Goal: Transaction & Acquisition: Purchase product/service

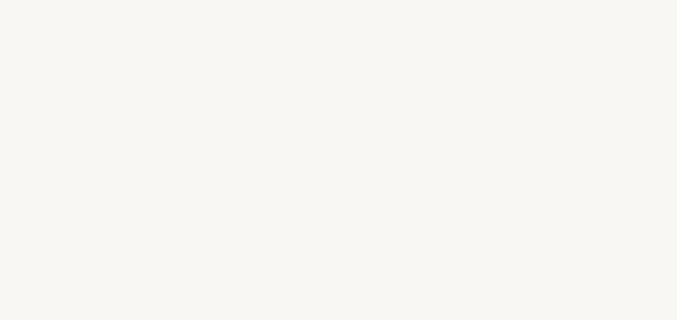
select select "FR"
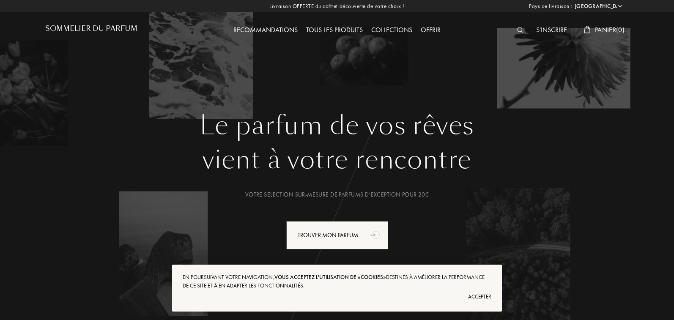
click at [517, 31] on img at bounding box center [520, 30] width 6 height 6
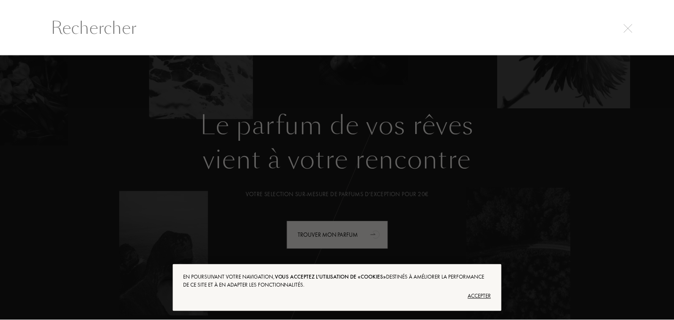
scroll to position [0, 0]
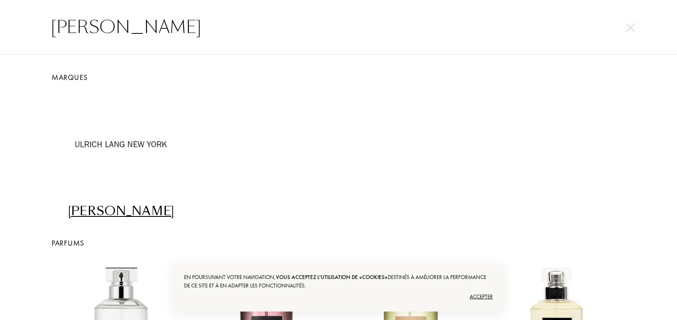
type input "[PERSON_NAME]"
click at [115, 209] on div "[PERSON_NAME]" at bounding box center [121, 211] width 138 height 16
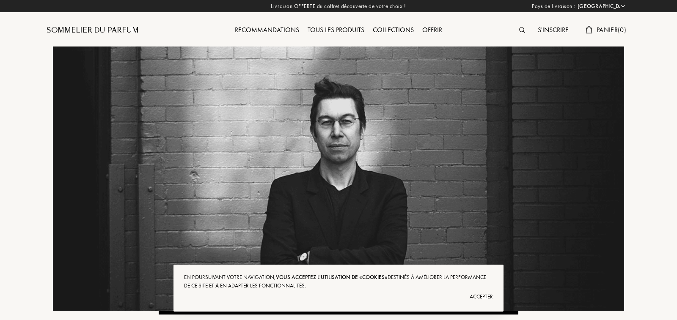
select select "FR"
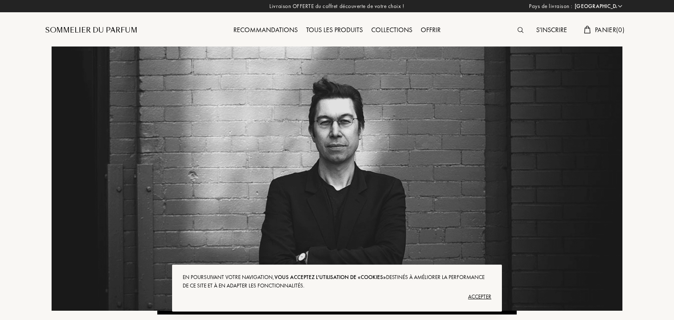
click at [476, 294] on div "Accepter" at bounding box center [337, 297] width 309 height 14
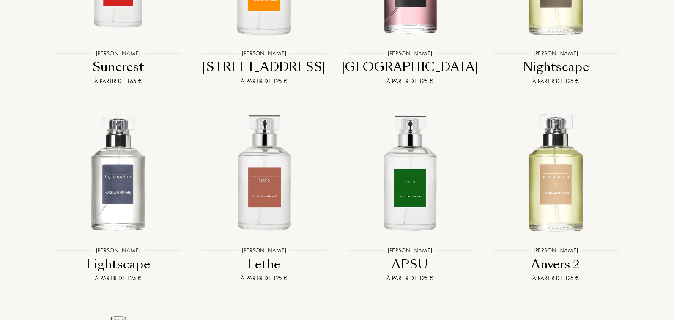
scroll to position [708, 0]
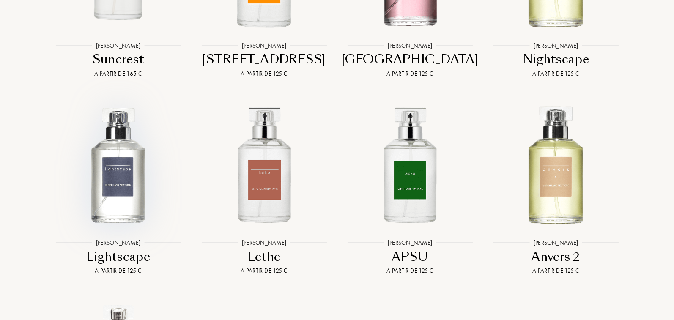
click at [113, 151] on img at bounding box center [118, 164] width 132 height 132
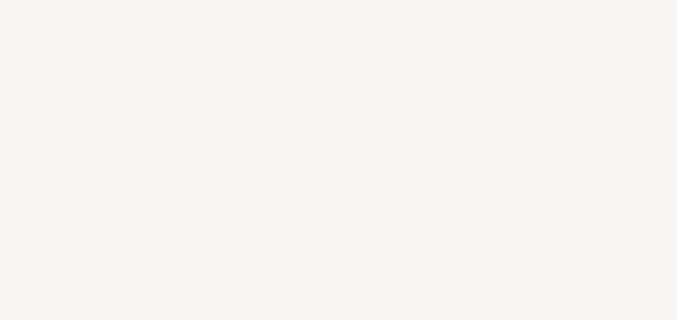
select select "FR"
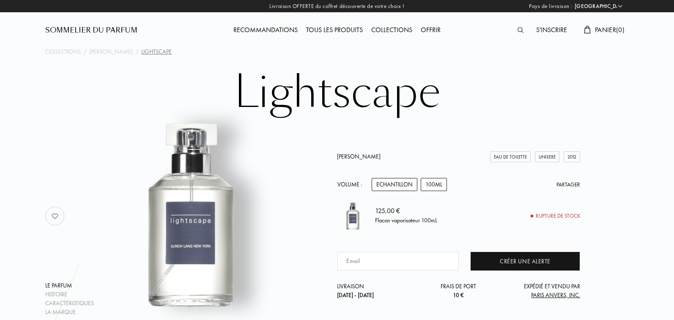
click at [399, 182] on div "Echantillon" at bounding box center [395, 184] width 46 height 13
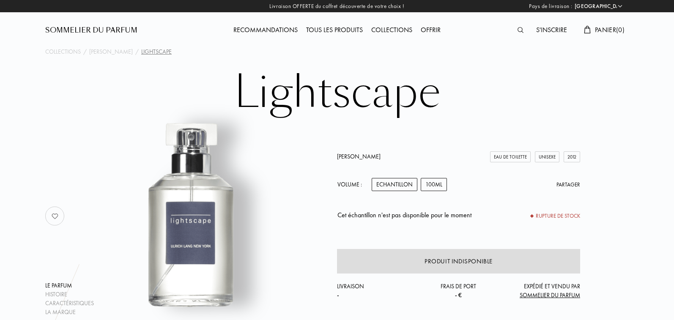
click at [421, 181] on div "100mL" at bounding box center [434, 184] width 26 height 13
